Goal: Book appointment/travel/reservation

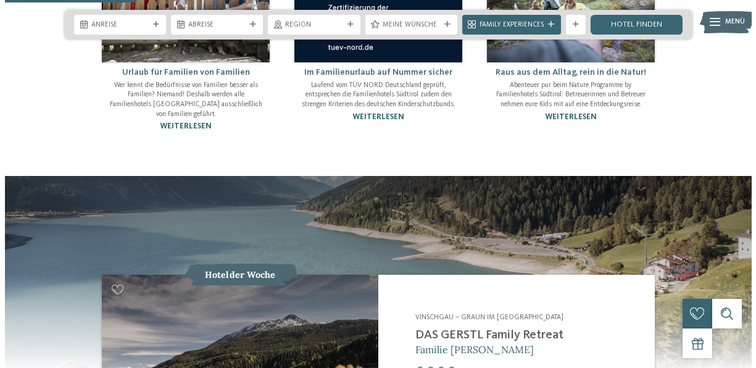
scroll to position [790, 0]
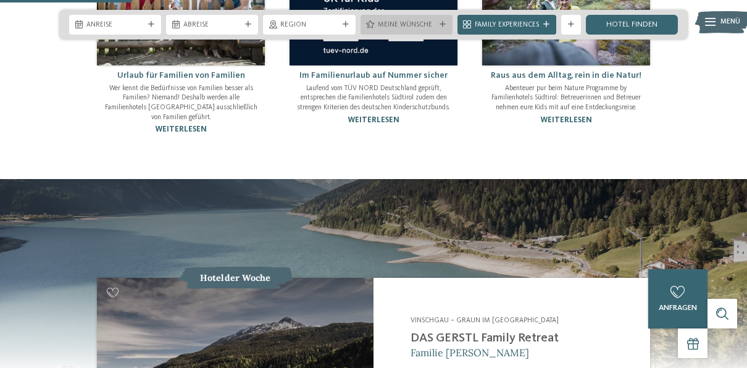
click at [445, 25] on icon at bounding box center [442, 25] width 6 height 6
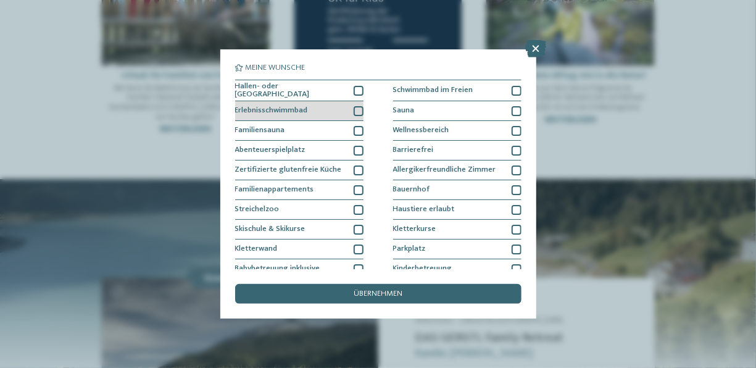
click at [356, 107] on div at bounding box center [359, 111] width 10 height 10
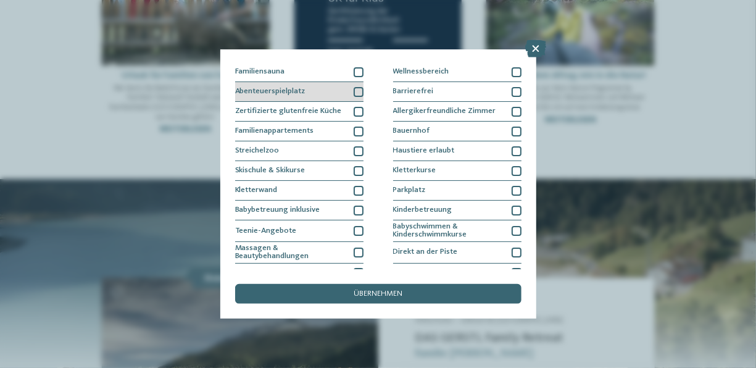
scroll to position [60, 0]
click at [357, 139] on div "Streichelzoo" at bounding box center [299, 149] width 128 height 20
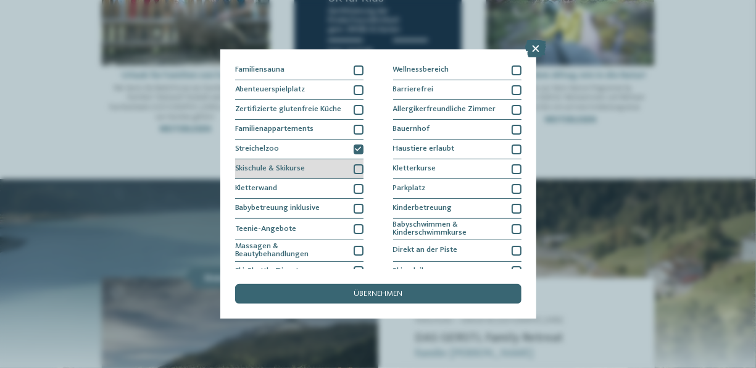
click at [355, 160] on div "Skischule & Skikurse" at bounding box center [299, 169] width 128 height 20
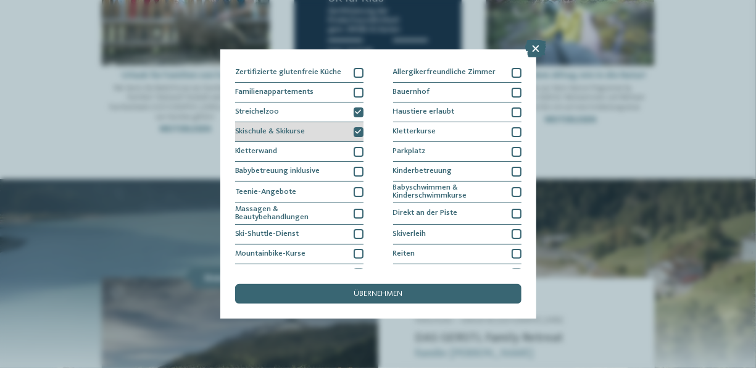
scroll to position [101, 0]
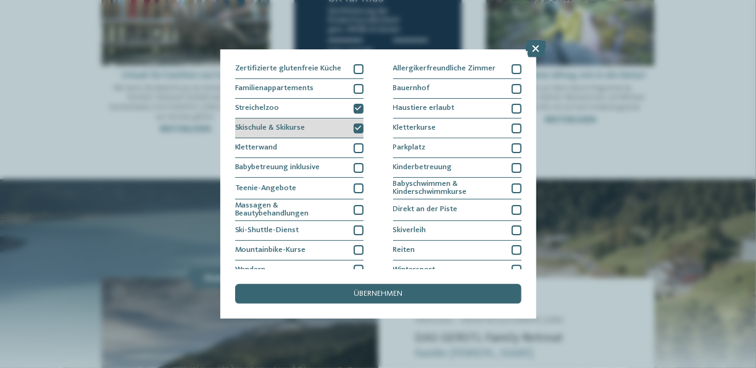
click at [355, 163] on div at bounding box center [359, 168] width 10 height 10
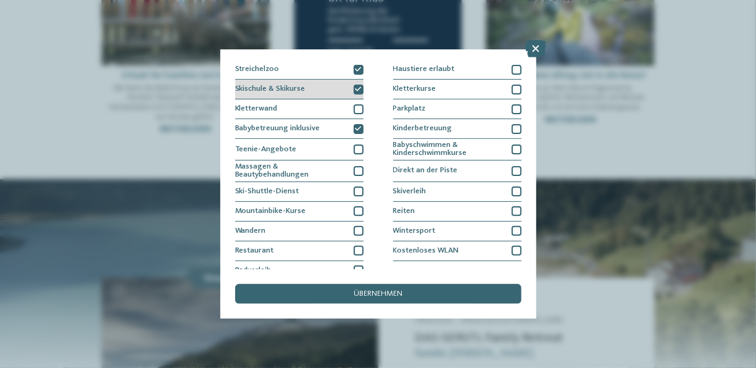
scroll to position [149, 0]
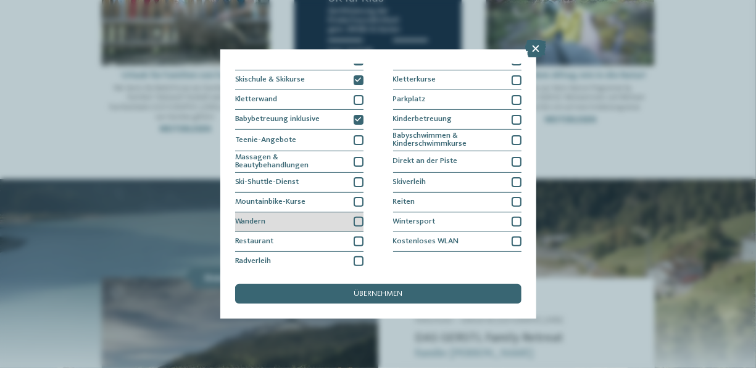
click at [356, 217] on div at bounding box center [359, 222] width 10 height 10
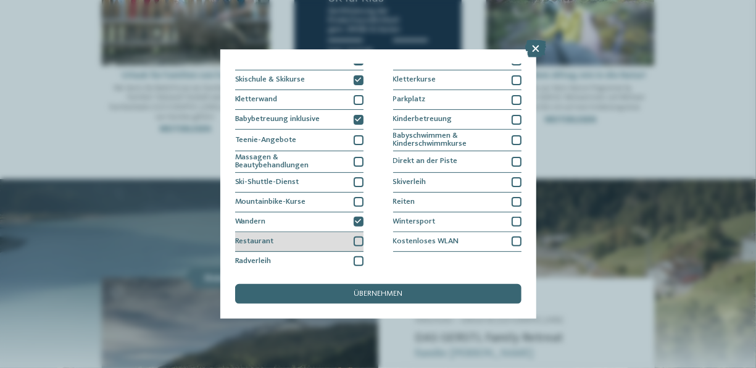
click at [355, 240] on div at bounding box center [359, 241] width 10 height 10
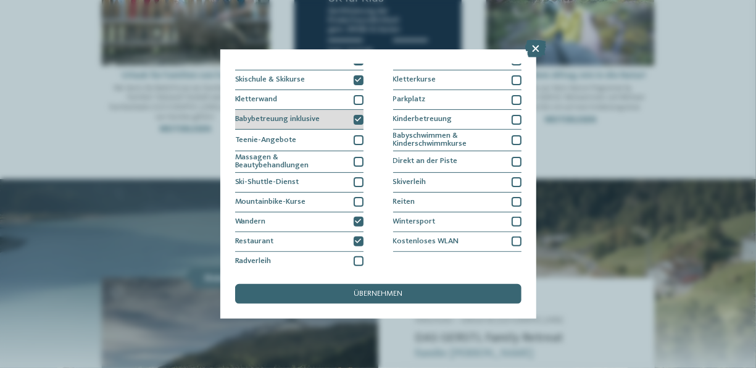
click at [354, 115] on div at bounding box center [359, 120] width 10 height 10
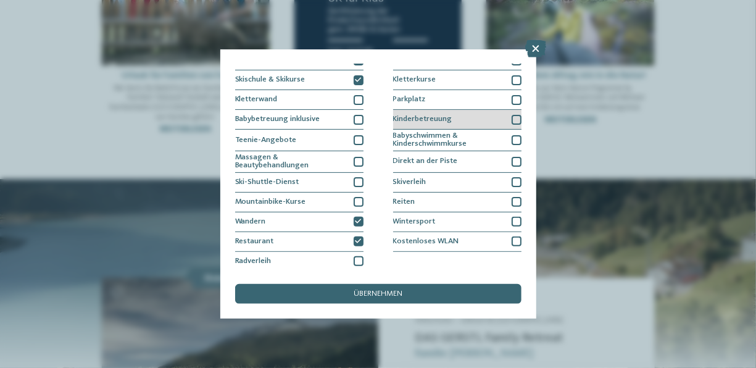
click at [405, 111] on div "Kinderbetreuung" at bounding box center [457, 120] width 128 height 20
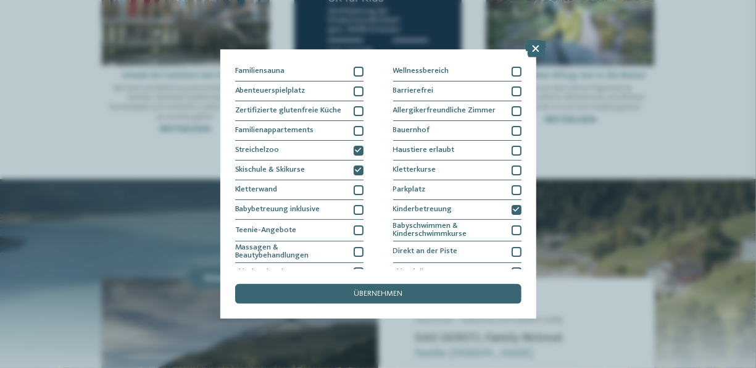
scroll to position [30, 0]
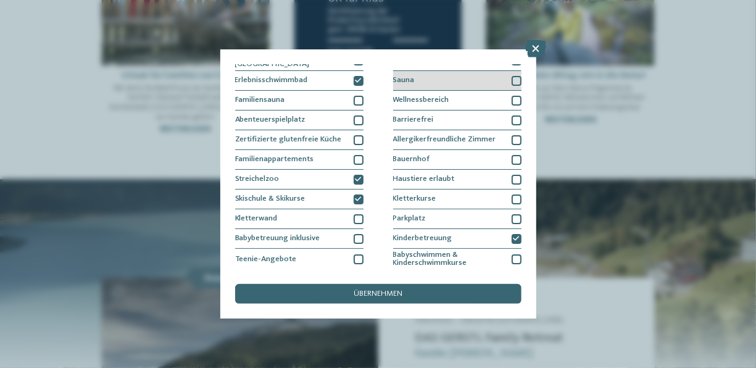
click at [431, 87] on div "Sauna" at bounding box center [457, 81] width 128 height 20
click at [434, 101] on span "Wellnessbereich" at bounding box center [421, 100] width 56 height 8
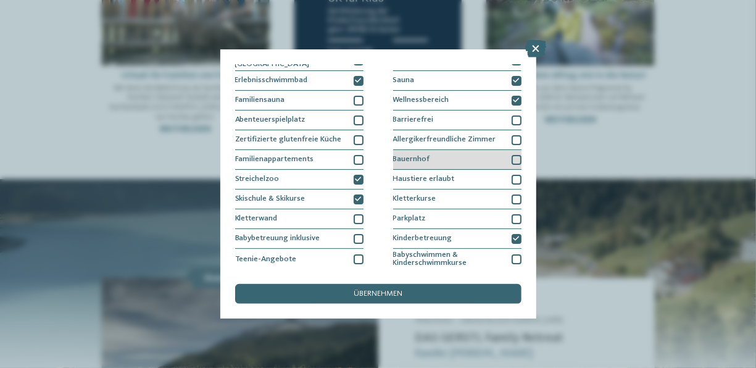
click at [440, 151] on div "Bauernhof" at bounding box center [457, 160] width 128 height 20
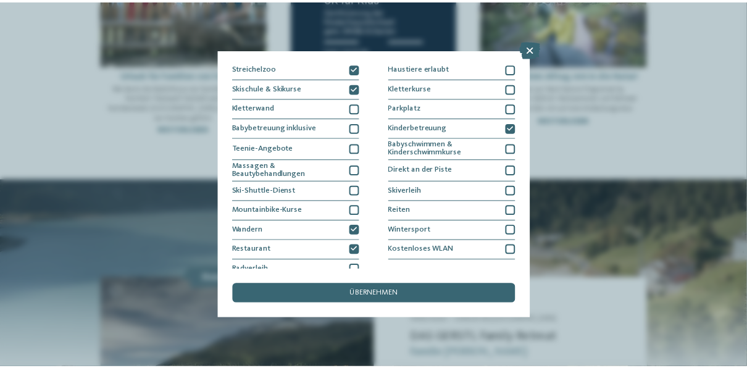
scroll to position [149, 0]
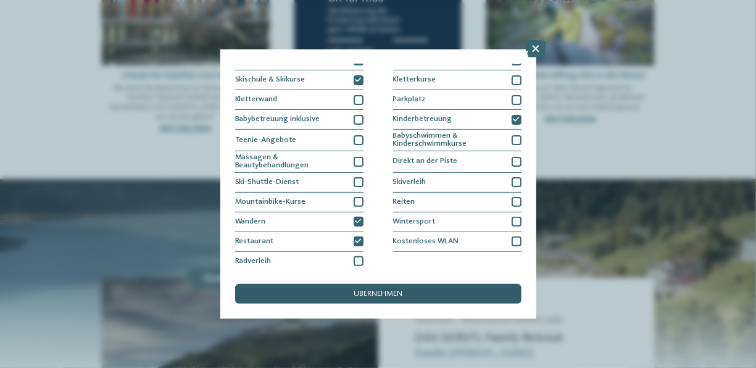
click at [387, 293] on span "übernehmen" at bounding box center [378, 294] width 49 height 8
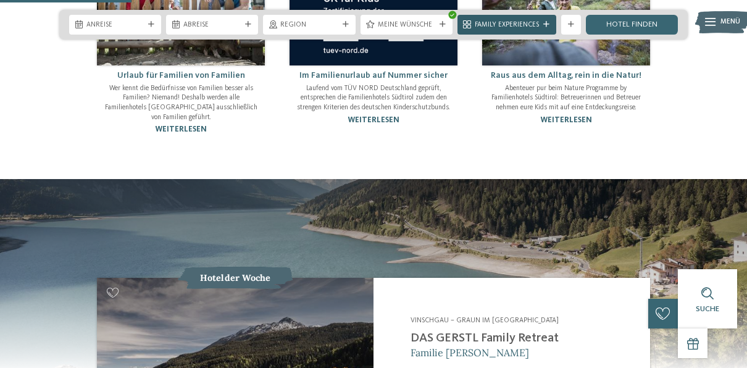
click at [515, 24] on span "Family Experiences" at bounding box center [506, 25] width 64 height 10
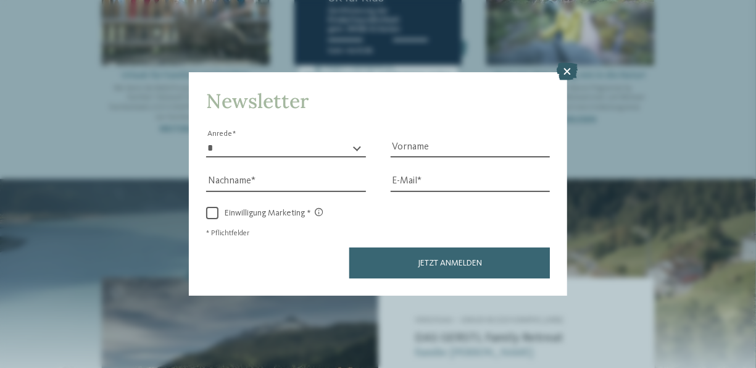
click at [574, 75] on icon at bounding box center [566, 71] width 21 height 17
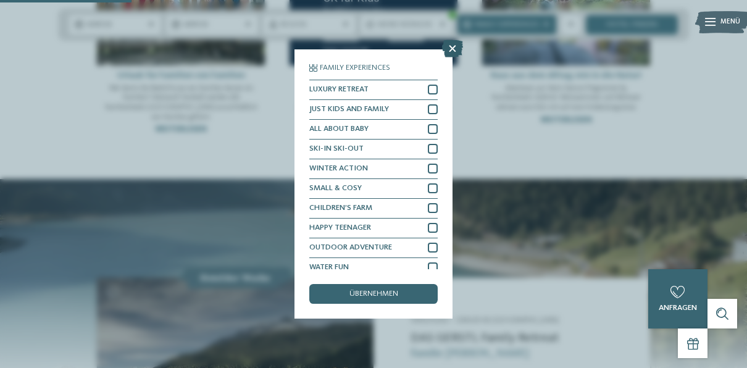
click at [458, 48] on icon at bounding box center [452, 48] width 21 height 17
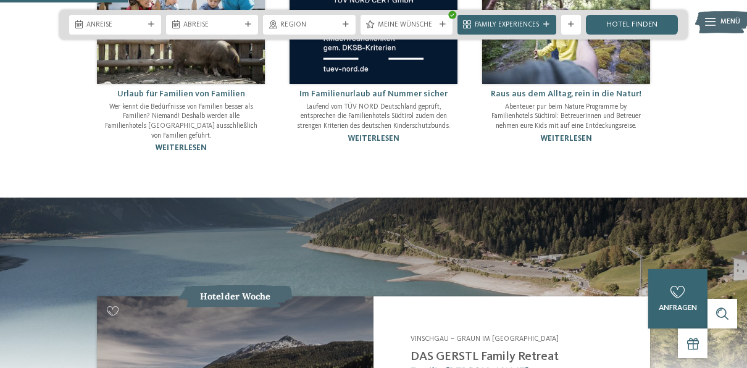
scroll to position [772, 0]
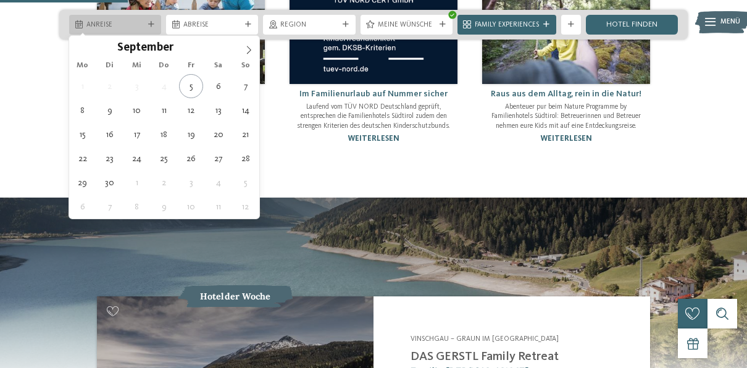
click at [141, 20] on div "Anreise" at bounding box center [115, 24] width 62 height 10
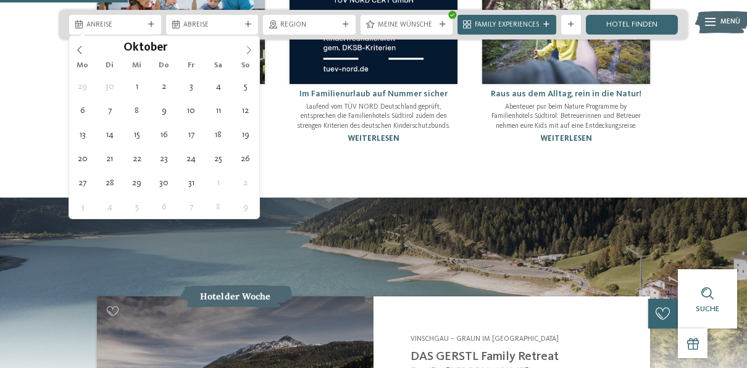
click at [247, 49] on icon at bounding box center [248, 50] width 9 height 9
type div "08.12.2025"
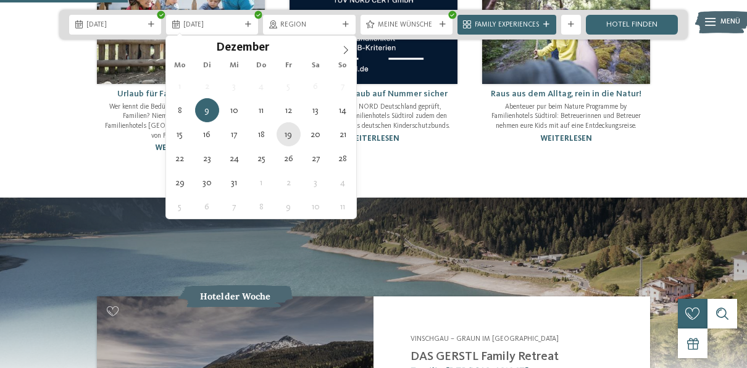
type div "19.12.2025"
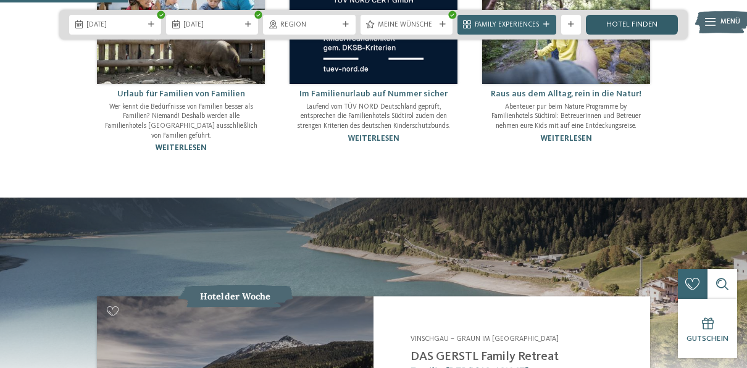
click at [634, 25] on link "Hotel finden" at bounding box center [631, 25] width 92 height 20
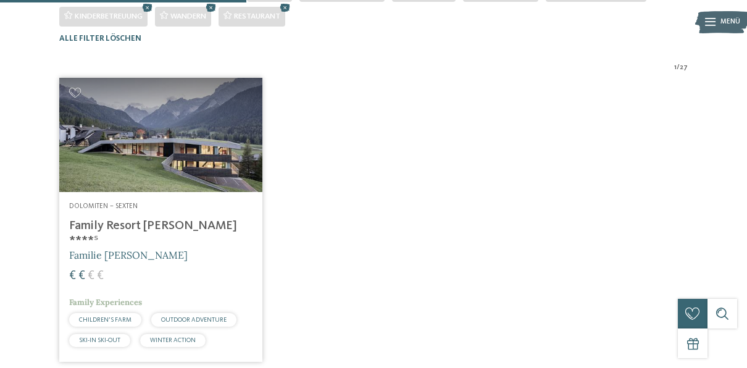
scroll to position [310, 0]
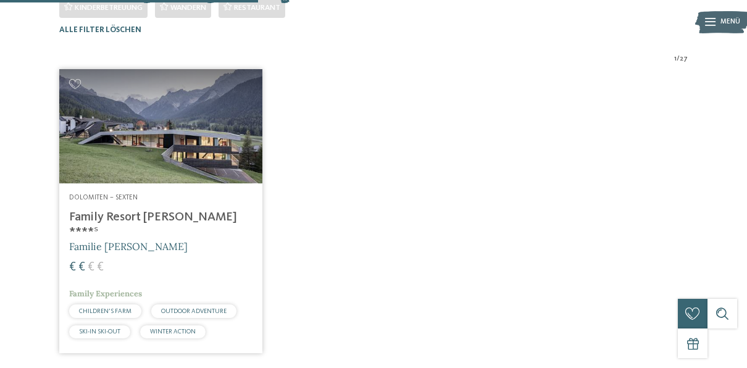
click at [129, 201] on span "Dolomiten – Sexten" at bounding box center [103, 197] width 68 height 7
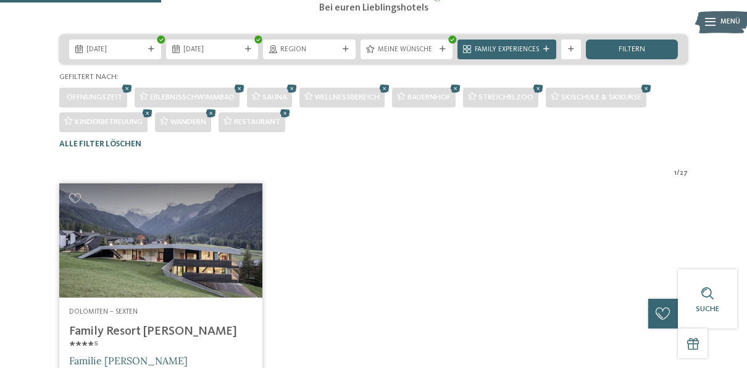
scroll to position [196, 0]
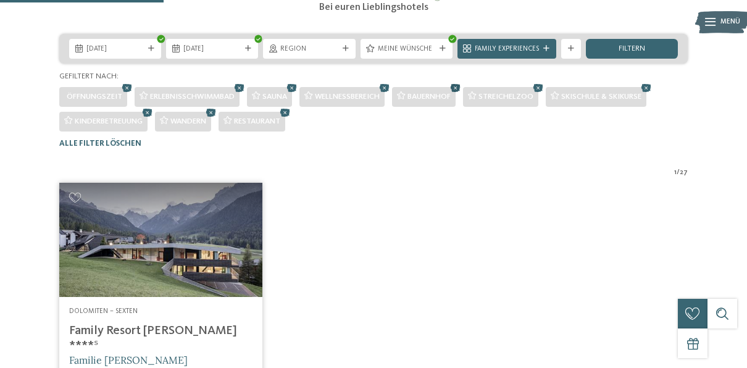
click at [463, 94] on icon at bounding box center [455, 87] width 15 height 13
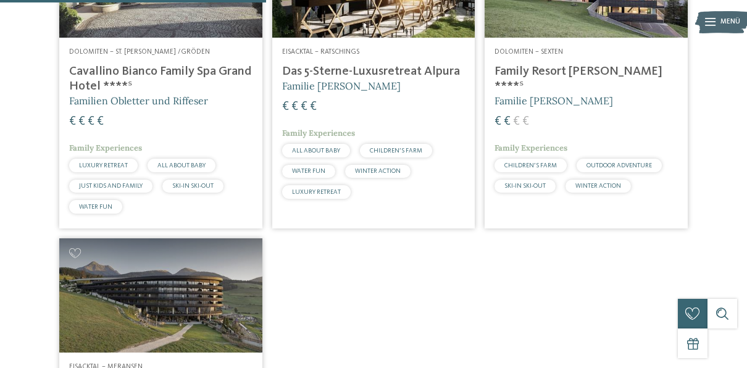
scroll to position [389, 0]
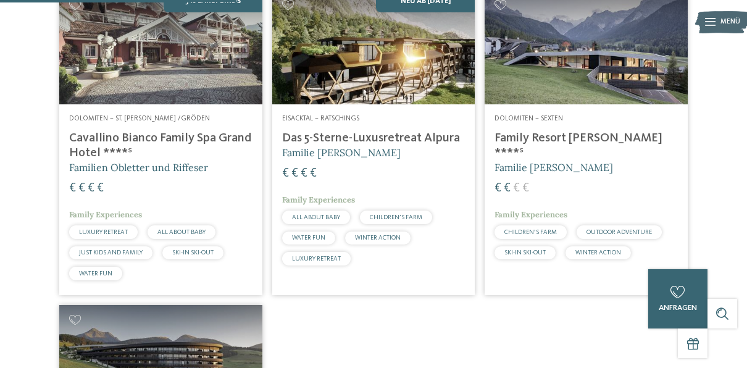
click at [362, 146] on h4 "Das 5-Sterne-Luxusretreat Alpura" at bounding box center [373, 138] width 183 height 15
click at [385, 348] on div "5% Early Birds Dolomiten – St. Ulrich /Gröden Cavallino Bianco Family Spa Grand…" at bounding box center [373, 292] width 638 height 614
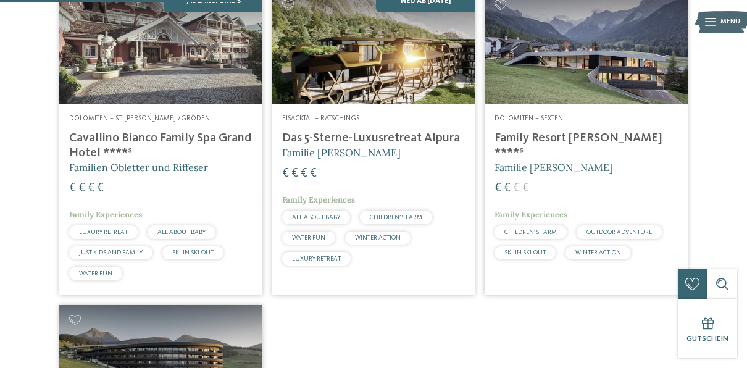
click at [385, 348] on div "5% Early Birds Dolomiten – St. Ulrich /Gröden Cavallino Bianco Family Spa Grand…" at bounding box center [373, 292] width 638 height 614
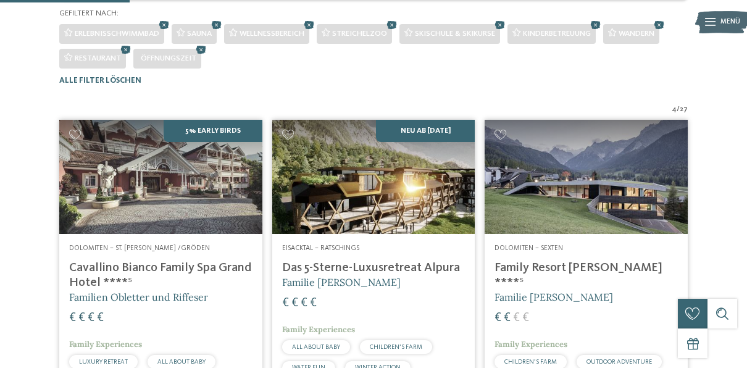
scroll to position [163, 0]
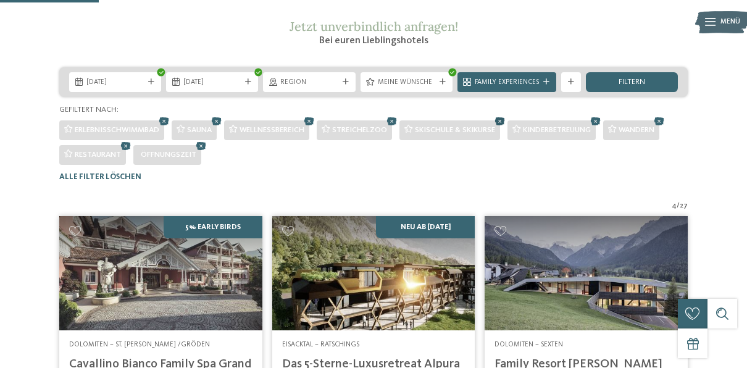
click at [505, 128] on icon at bounding box center [499, 121] width 15 height 13
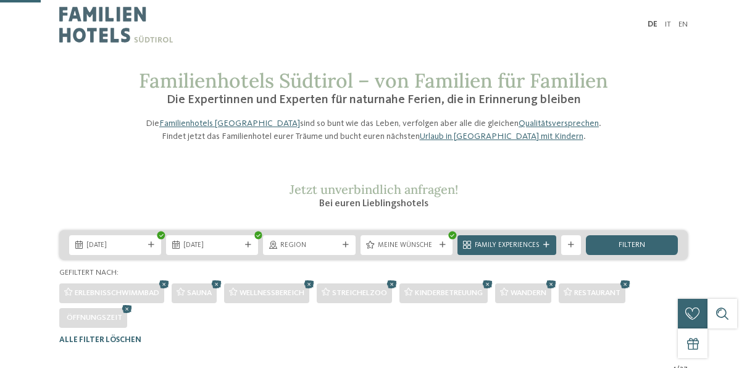
scroll to position [167, 0]
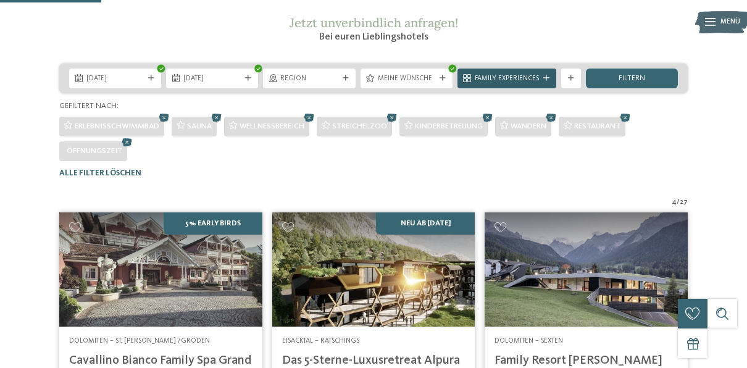
click at [511, 84] on span "Family Experiences" at bounding box center [506, 79] width 64 height 10
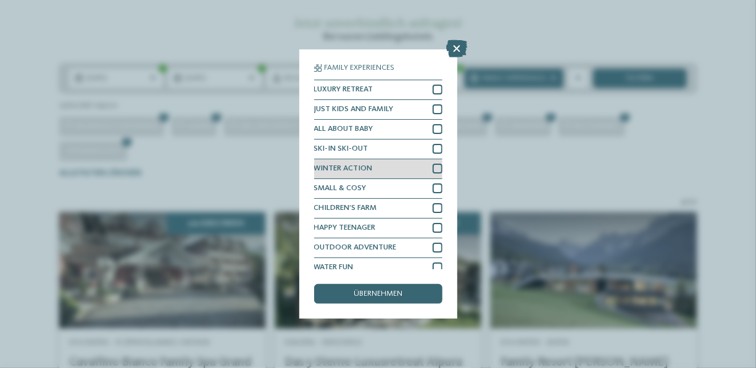
click at [403, 171] on div "WINTER ACTION" at bounding box center [378, 169] width 128 height 20
click at [398, 290] on span "übernehmen" at bounding box center [378, 294] width 49 height 8
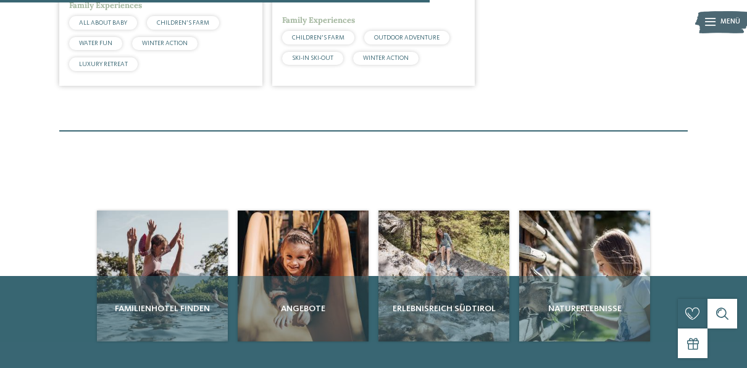
scroll to position [283, 0]
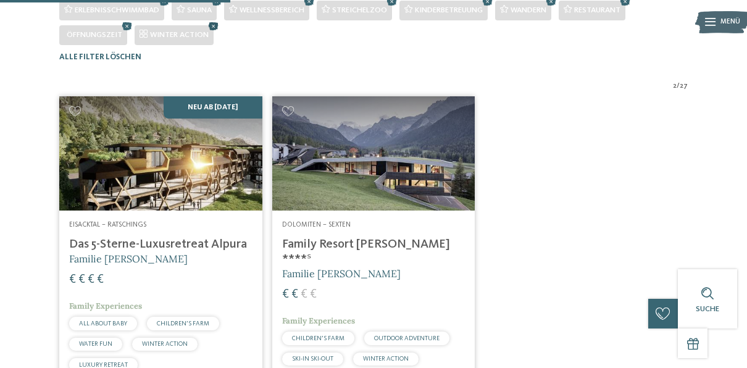
click at [214, 33] on icon at bounding box center [213, 26] width 15 height 13
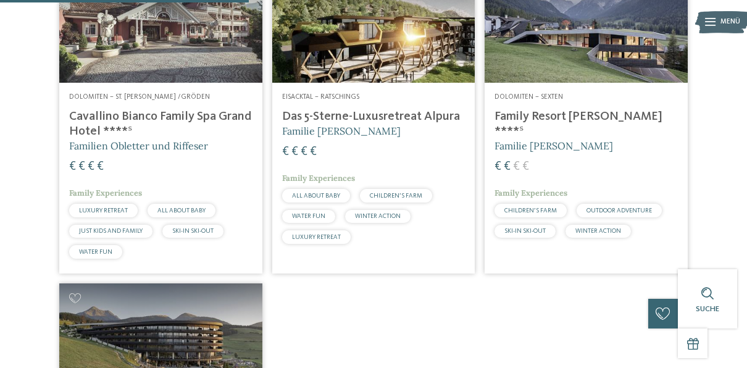
scroll to position [360, 0]
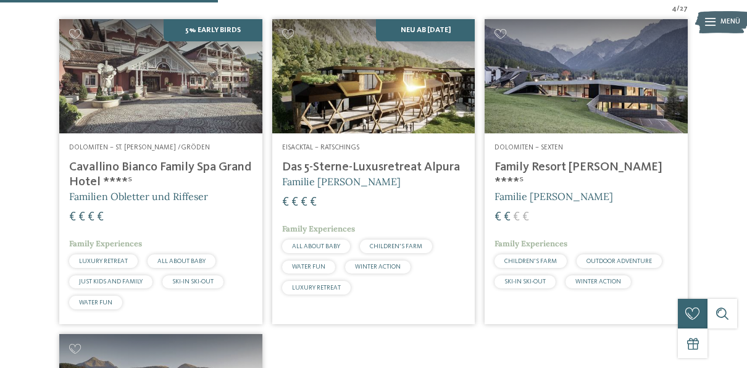
click at [110, 131] on img at bounding box center [160, 76] width 203 height 114
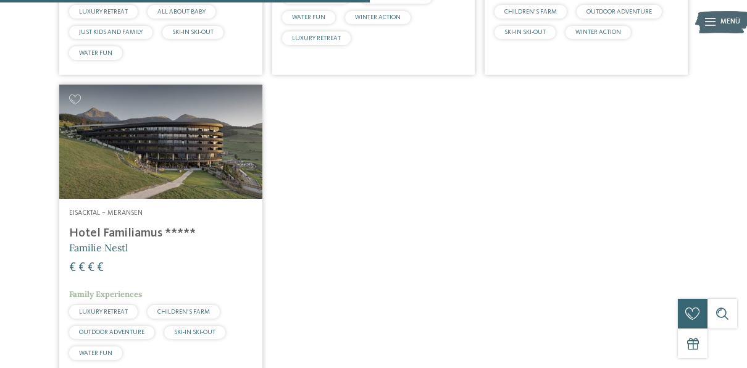
scroll to position [610, 0]
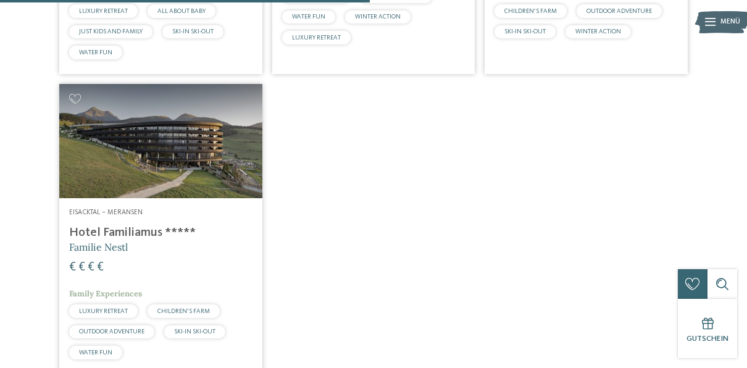
click at [139, 240] on h4 "Hotel Familiamus *****" at bounding box center [160, 232] width 183 height 15
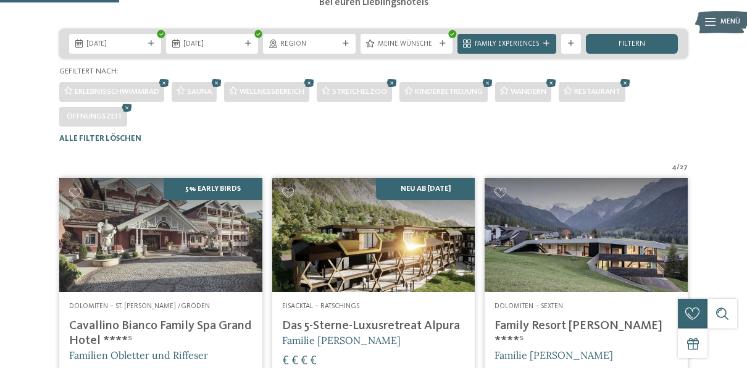
scroll to position [202, 0]
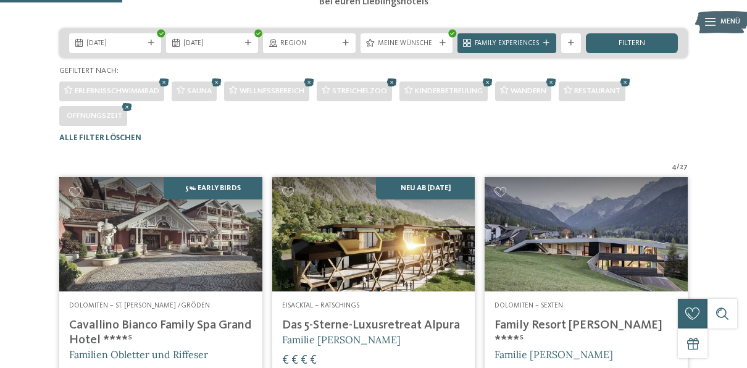
click at [399, 89] on icon at bounding box center [391, 82] width 15 height 13
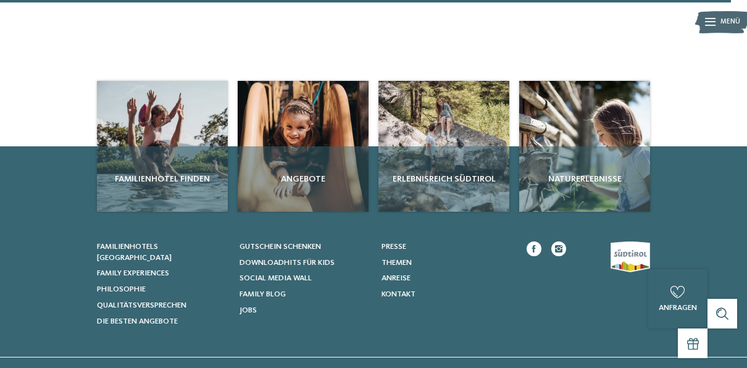
scroll to position [1207, 0]
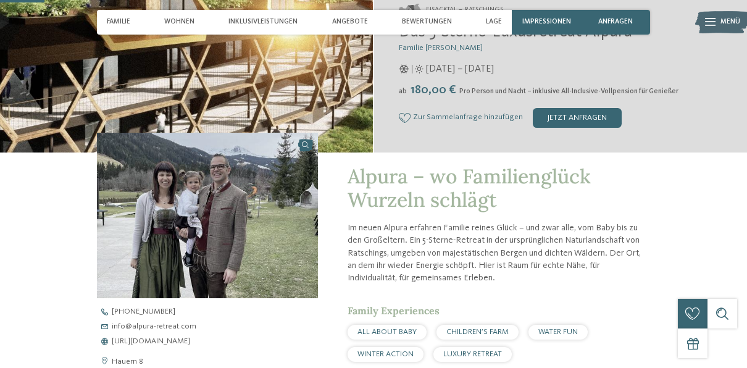
scroll to position [333, 0]
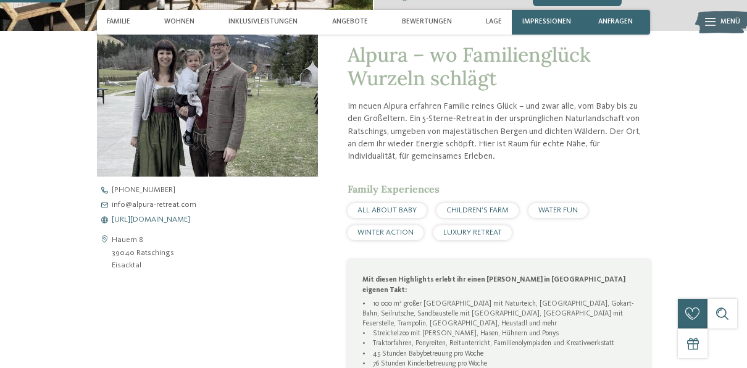
click at [190, 216] on span "https://www.alpura-retreat.com/" at bounding box center [151, 220] width 78 height 8
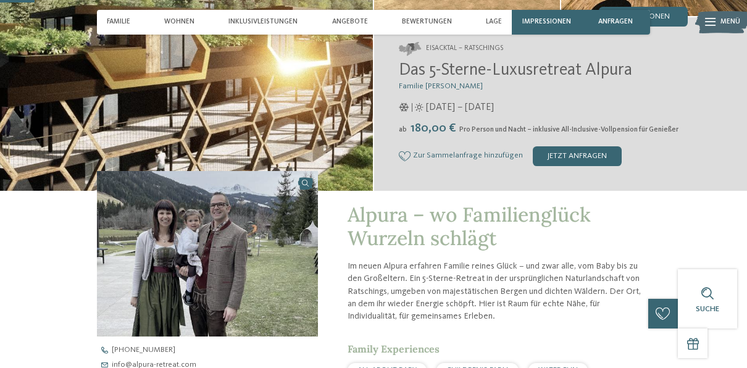
scroll to position [166, 0]
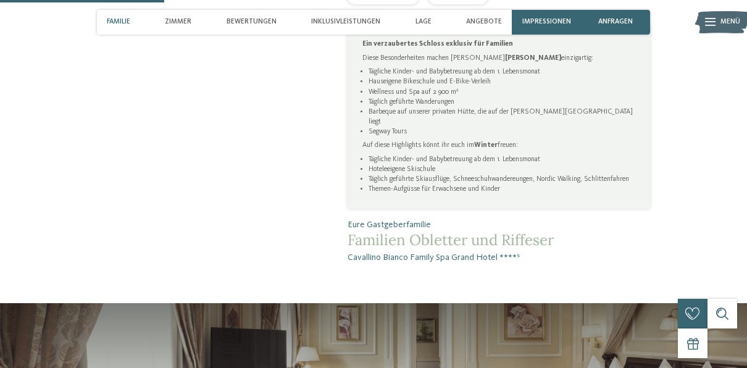
scroll to position [903, 0]
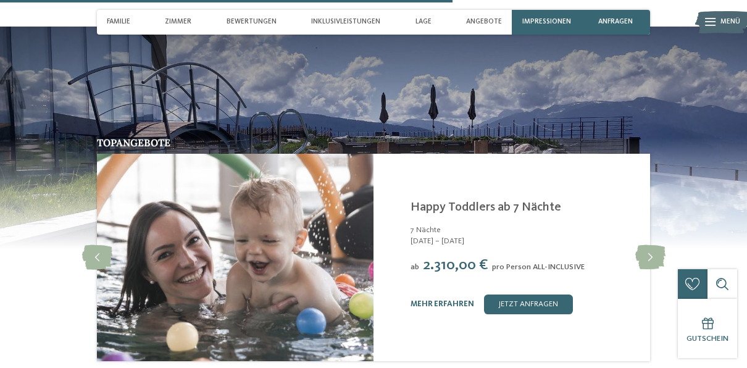
scroll to position [2251, 0]
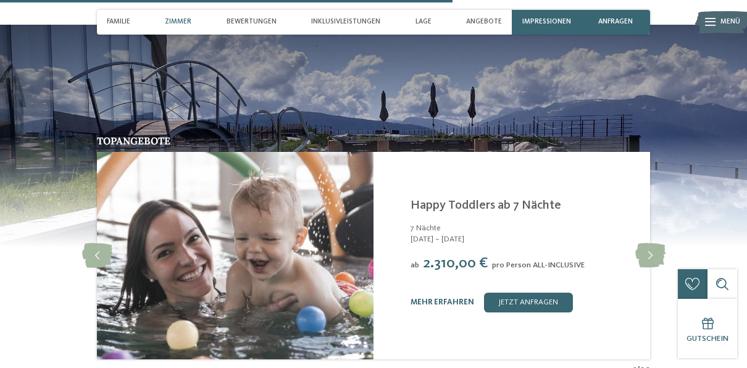
click at [180, 21] on span "Zimmer" at bounding box center [178, 22] width 27 height 8
